Goal: Task Accomplishment & Management: Manage account settings

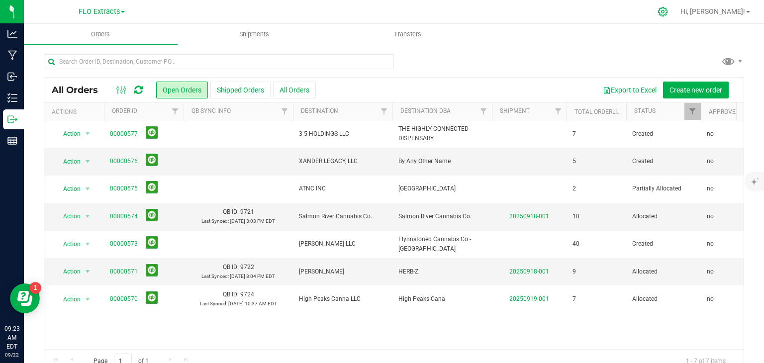
click at [668, 10] on icon at bounding box center [663, 11] width 10 height 10
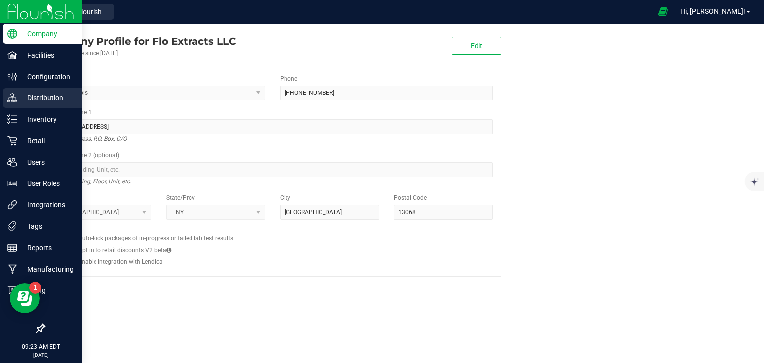
click at [51, 94] on p "Distribution" at bounding box center [47, 98] width 60 height 12
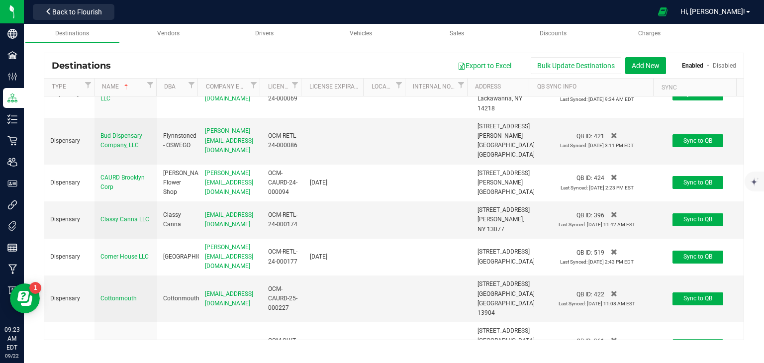
scroll to position [448, 0]
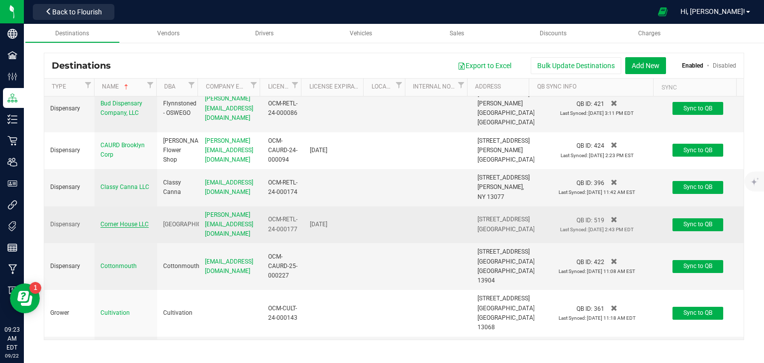
click at [129, 221] on span "Corner House LLC" at bounding box center [124, 224] width 48 height 7
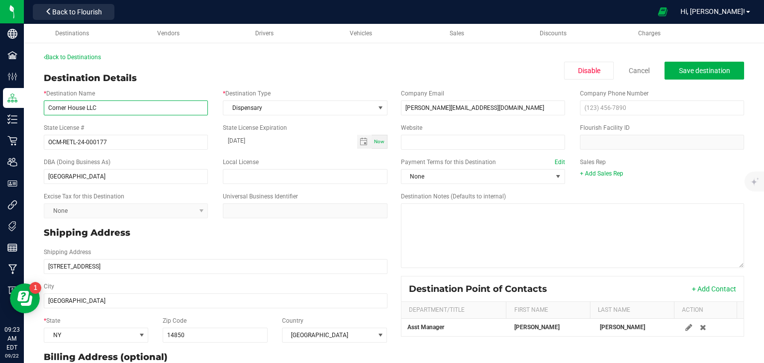
click at [84, 108] on input "Corner House LLC" at bounding box center [126, 107] width 164 height 15
type input "Corner House, LLC"
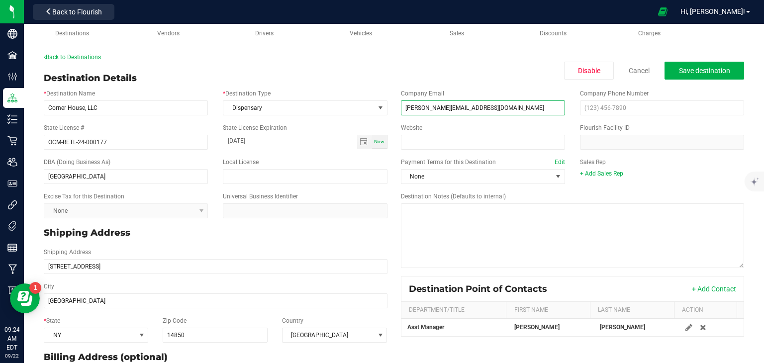
click at [485, 107] on input "[PERSON_NAME][EMAIL_ADDRESS][DOMAIN_NAME]" at bounding box center [483, 107] width 164 height 15
click at [709, 75] on button "Save destination" at bounding box center [705, 71] width 80 height 18
click at [85, 57] on link "Back to Destinations" at bounding box center [72, 57] width 57 height 7
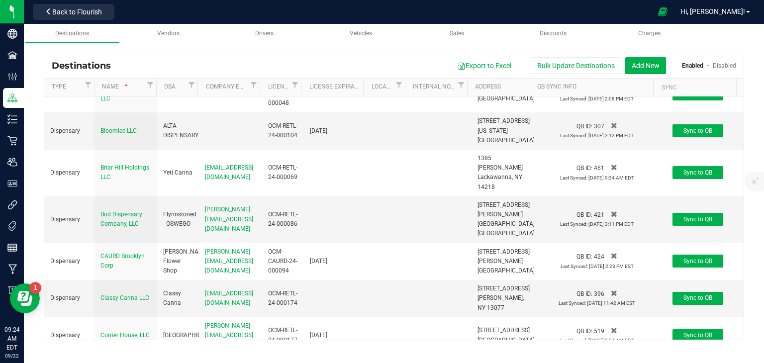
scroll to position [448, 0]
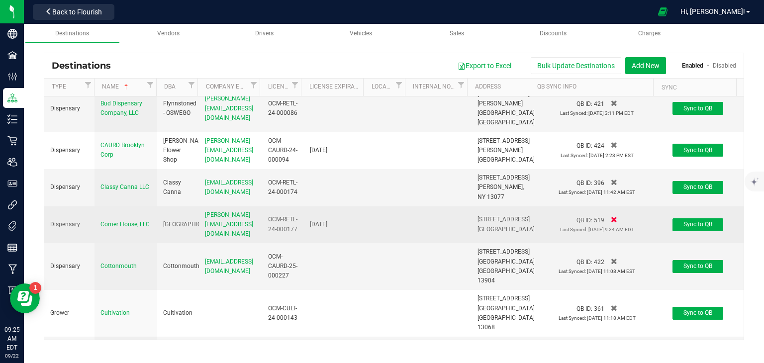
click at [611, 215] on icon at bounding box center [614, 219] width 6 height 8
click at [576, 227] on span "Yes" at bounding box center [580, 229] width 8 height 5
click at [698, 221] on span "Sync to QB" at bounding box center [697, 224] width 29 height 7
click at [135, 221] on span "Corner House, LLC" at bounding box center [124, 224] width 49 height 7
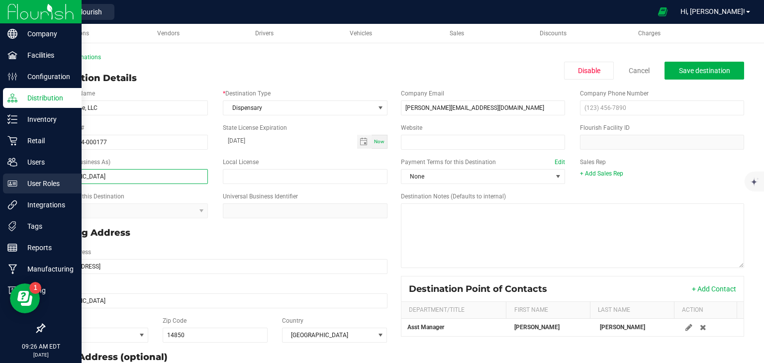
drag, startPoint x: 151, startPoint y: 180, endPoint x: 0, endPoint y: 178, distance: 151.2
click at [0, 178] on div "Company Facilities Configuration Distribution Inventory Retail Users User Roles…" at bounding box center [382, 181] width 764 height 363
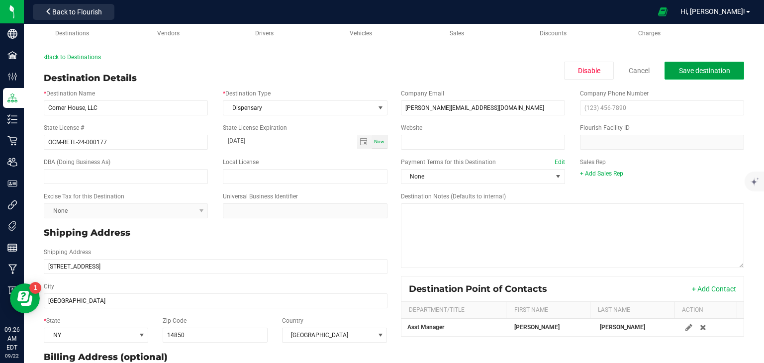
click at [709, 69] on span "Save destination" at bounding box center [704, 71] width 51 height 8
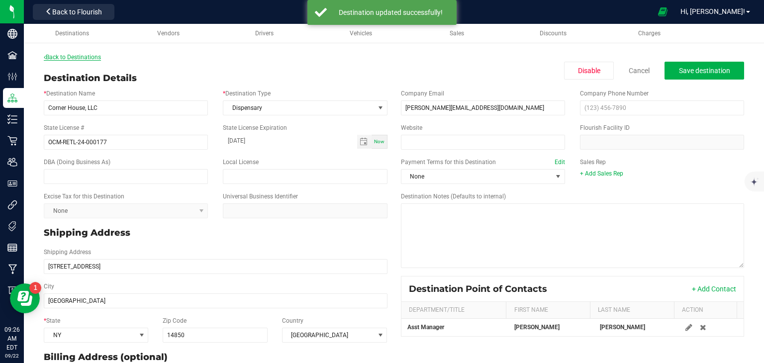
click at [89, 56] on link "Back to Destinations" at bounding box center [72, 57] width 57 height 7
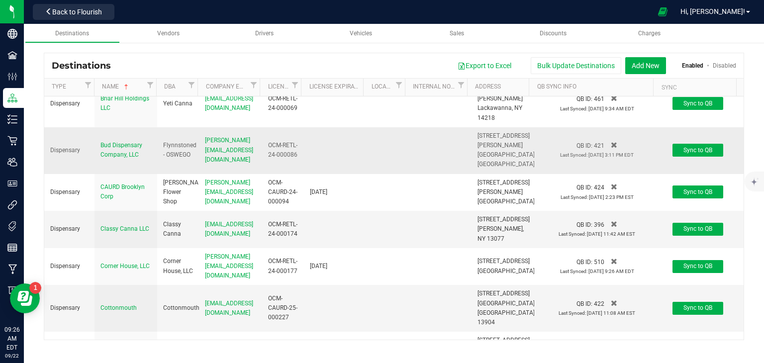
scroll to position [448, 0]
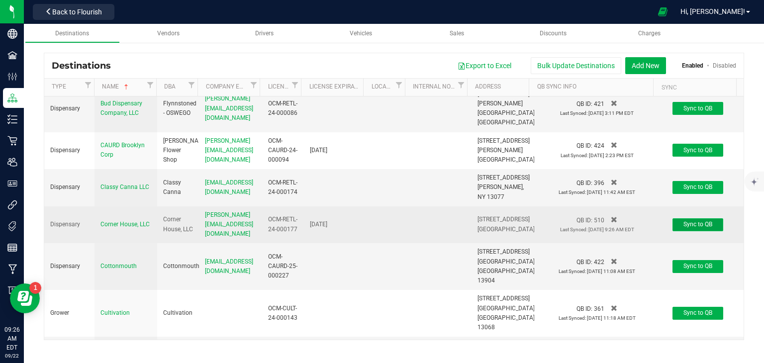
click at [688, 218] on button "Sync to QB" at bounding box center [698, 224] width 51 height 13
click at [611, 215] on icon at bounding box center [614, 219] width 6 height 8
click at [576, 227] on span "Yes" at bounding box center [580, 229] width 8 height 5
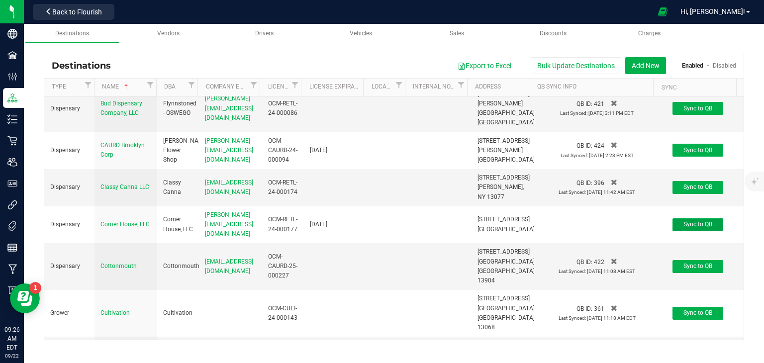
click at [700, 221] on span "Sync to QB" at bounding box center [697, 224] width 29 height 7
click at [89, 16] on button "Back to Flourish" at bounding box center [74, 12] width 82 height 16
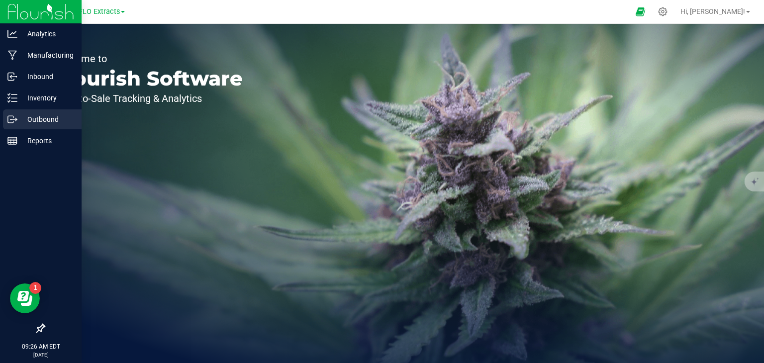
click at [13, 118] on icon at bounding box center [12, 119] width 10 height 10
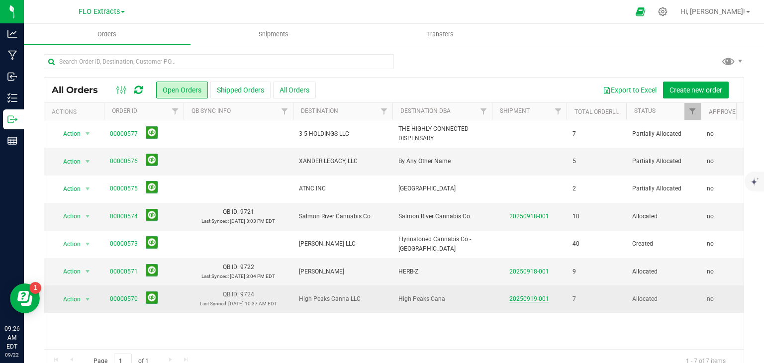
click at [521, 299] on link "20250919-001" at bounding box center [529, 298] width 40 height 7
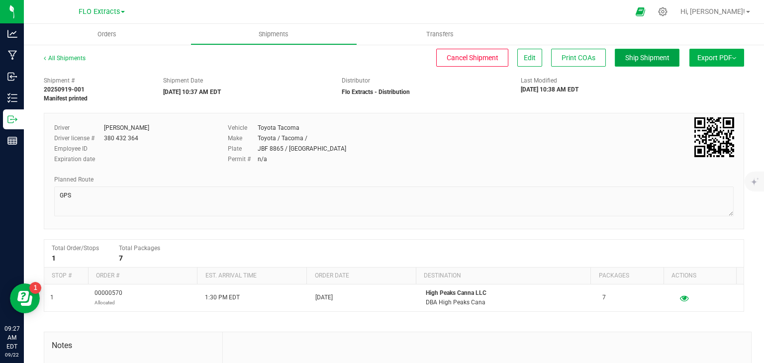
click at [657, 50] on button "Ship Shipment" at bounding box center [647, 58] width 65 height 18
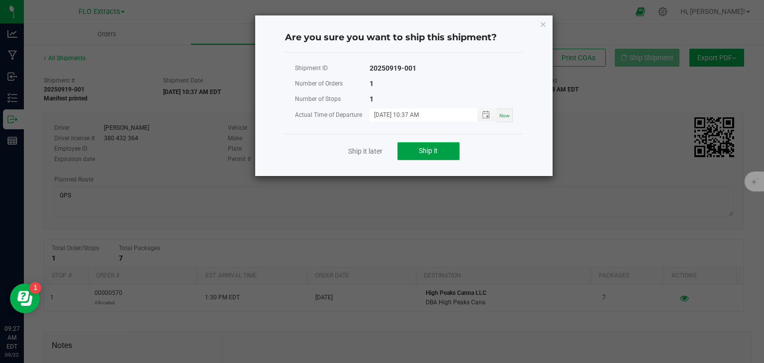
click at [420, 150] on span "Ship it" at bounding box center [428, 151] width 19 height 8
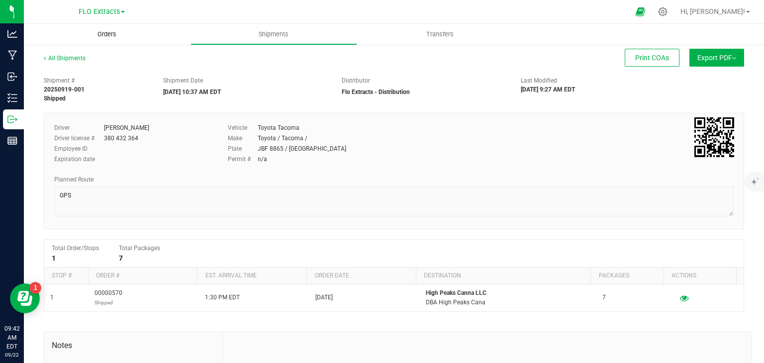
click at [108, 32] on span "Orders" at bounding box center [107, 34] width 46 height 9
